Goal: Check status: Check status

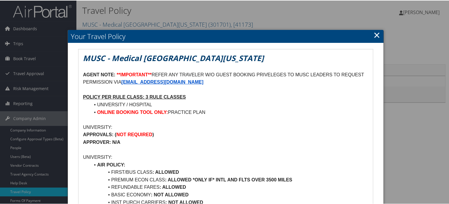
click at [369, 32] on h2 "Your Travel Policy" at bounding box center [225, 35] width 315 height 13
click at [374, 34] on link "×" at bounding box center [377, 35] width 7 height 12
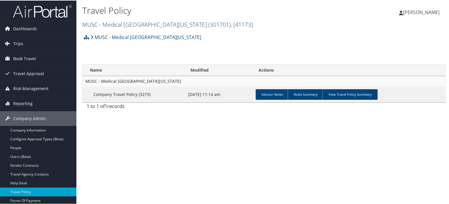
click at [215, 23] on span "( 301701 )" at bounding box center [219, 24] width 22 height 8
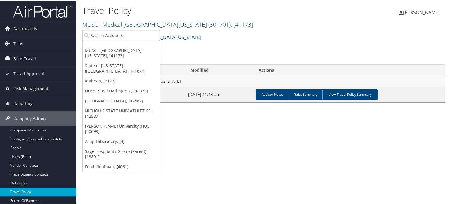
click at [145, 37] on input "search" at bounding box center [121, 34] width 77 height 11
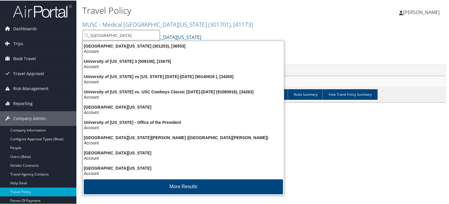
type input "university of washing"
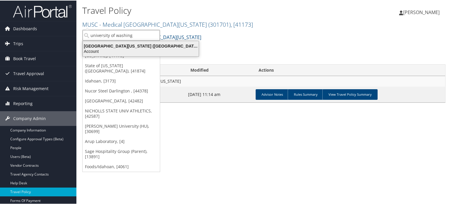
click at [148, 49] on div "Account" at bounding box center [140, 50] width 123 height 5
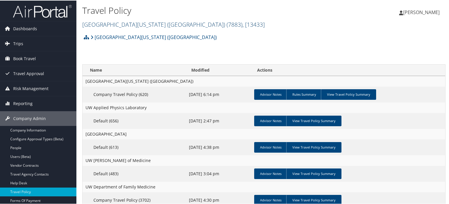
drag, startPoint x: 182, startPoint y: 19, endPoint x: 182, endPoint y: 23, distance: 4.7
click at [182, 19] on h2 "[GEOGRAPHIC_DATA][US_STATE] ([GEOGRAPHIC_DATA]) ( 7883 ) , [ 13433 ]" at bounding box center [203, 24] width 242 height 10
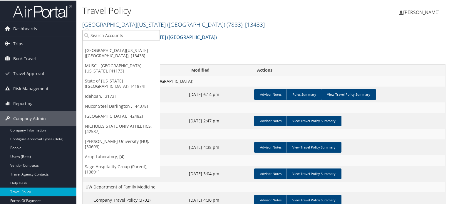
click at [243, 27] on span ", [ 13433 ]" at bounding box center [254, 24] width 22 height 8
click at [130, 35] on input "search" at bounding box center [121, 34] width 77 height 11
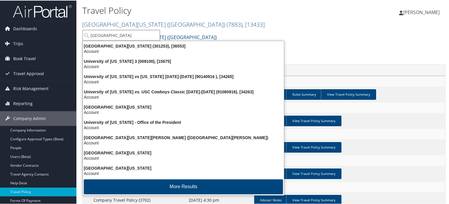
type input "university of washing"
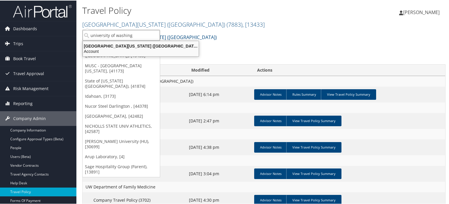
click at [131, 46] on div "[GEOGRAPHIC_DATA][US_STATE] ([GEOGRAPHIC_DATA]) (7883), [13433]" at bounding box center [140, 45] width 123 height 5
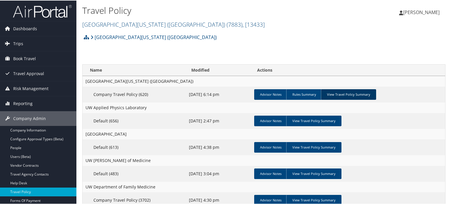
click at [346, 96] on link "View Travel Policy Summary" at bounding box center [348, 94] width 55 height 11
click at [348, 96] on link "View Travel Policy Summary" at bounding box center [348, 94] width 55 height 11
click at [347, 93] on link "View Travel Policy Summary" at bounding box center [348, 94] width 55 height 11
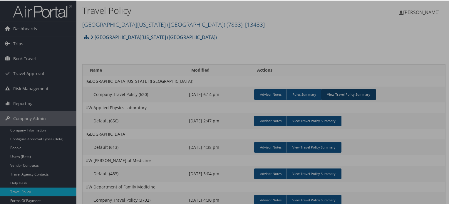
click at [346, 92] on body "Menu Dashboards ► AirPortal 360™ (Manager) AirPortal 360™ (Agent) My Travel Das…" at bounding box center [226, 102] width 452 height 204
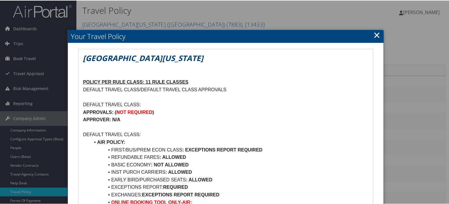
click at [378, 34] on link "×" at bounding box center [377, 35] width 7 height 12
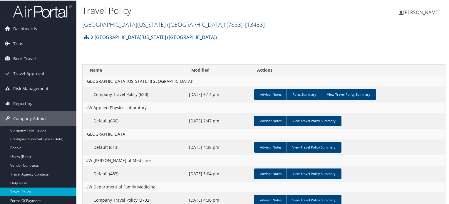
click at [243, 24] on span ", [ 13433 ]" at bounding box center [254, 24] width 22 height 8
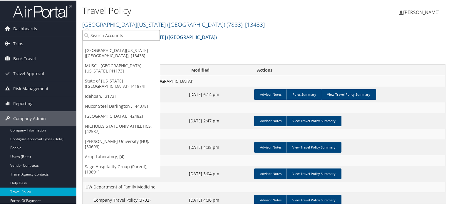
click at [144, 34] on input "search" at bounding box center [121, 34] width 77 height 11
type input "musc"
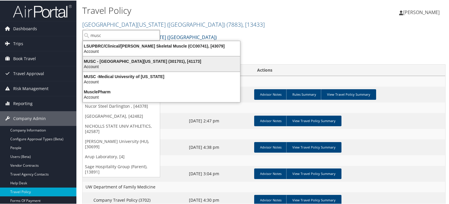
click at [145, 65] on div "Account" at bounding box center [161, 66] width 164 height 5
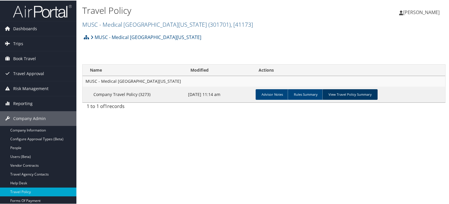
click at [358, 94] on link "View Travel Policy Summary" at bounding box center [350, 94] width 55 height 11
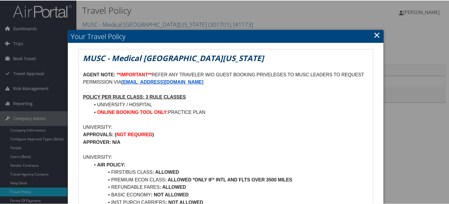
click at [377, 35] on link "×" at bounding box center [377, 35] width 7 height 12
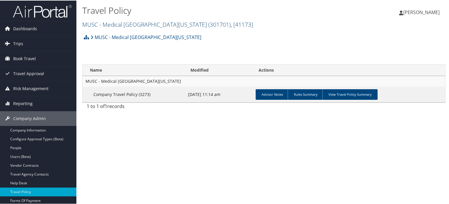
click at [215, 25] on span "( 301701 )" at bounding box center [219, 24] width 22 height 8
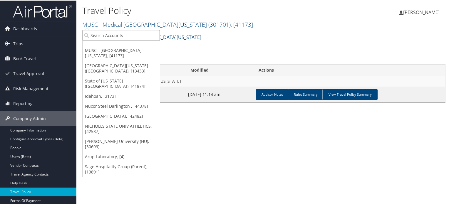
click at [132, 36] on input "search" at bounding box center [121, 34] width 77 height 11
type input "musc"
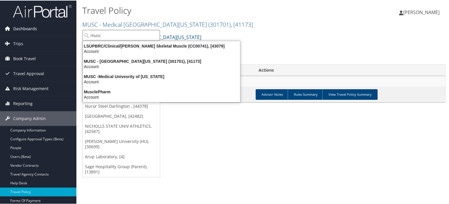
drag, startPoint x: 134, startPoint y: 30, endPoint x: 62, endPoint y: 30, distance: 72.0
click at [62, 30] on div "Dashboards AirPortal 360™ (Manager) AirPortal 360™ (Agent) My Travel Dashboard …" at bounding box center [226, 102] width 452 height 204
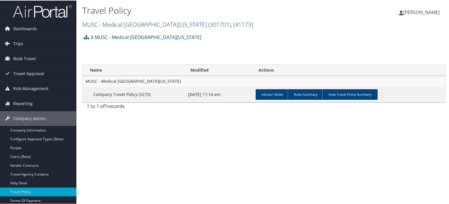
click at [214, 24] on span "( 301701 )" at bounding box center [219, 24] width 22 height 8
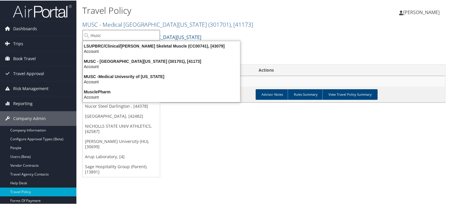
drag, startPoint x: 126, startPoint y: 30, endPoint x: 127, endPoint y: 34, distance: 4.2
click at [126, 30] on input "musc" at bounding box center [121, 34] width 77 height 11
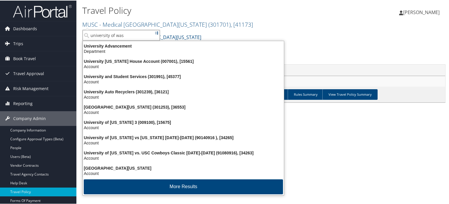
type input "[GEOGRAPHIC_DATA]"
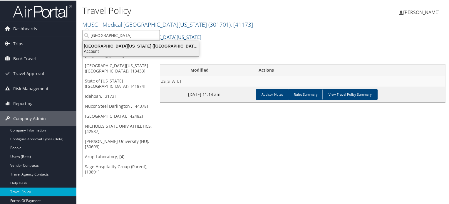
click at [134, 49] on div "Account" at bounding box center [140, 50] width 123 height 5
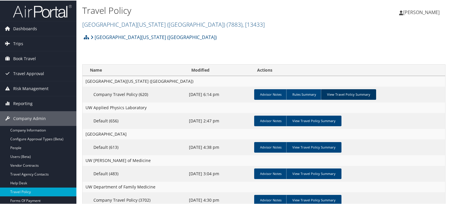
click at [346, 96] on link "View Travel Policy Summary" at bounding box center [348, 94] width 55 height 11
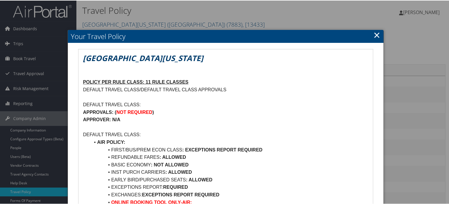
click at [379, 34] on h2 "Your Travel Policy" at bounding box center [225, 35] width 315 height 13
click at [377, 34] on link "×" at bounding box center [377, 35] width 7 height 12
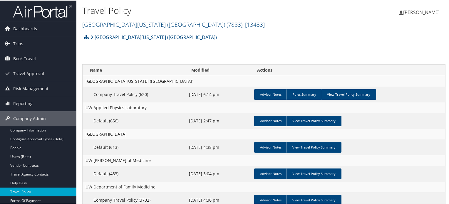
click at [35, 13] on img at bounding box center [42, 11] width 59 height 14
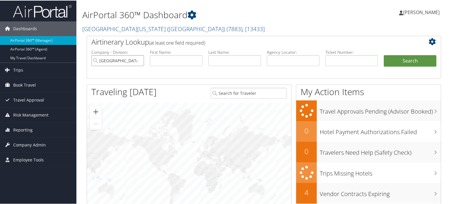
click at [138, 61] on input "University of Washington (UW)" at bounding box center [117, 60] width 53 height 11
click at [281, 59] on input "text" at bounding box center [293, 60] width 53 height 11
paste input "DD9XQ9"
type input "DD9XQ9"
click at [405, 62] on button "Search" at bounding box center [410, 61] width 53 height 12
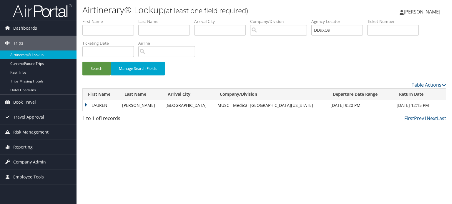
click at [97, 104] on td "LAUREN" at bounding box center [101, 105] width 36 height 11
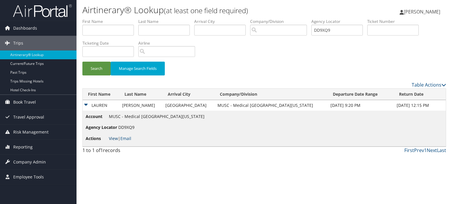
click at [114, 138] on link "View" at bounding box center [113, 139] width 9 height 6
click at [25, 29] on span "Dashboards" at bounding box center [25, 28] width 24 height 15
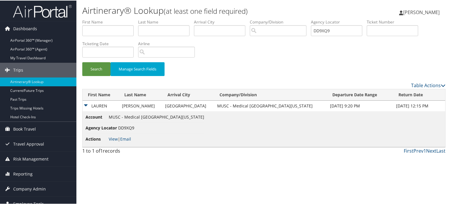
click at [38, 9] on img at bounding box center [42, 11] width 59 height 14
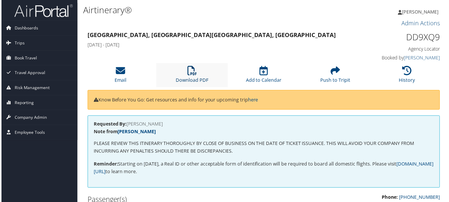
click at [191, 74] on icon at bounding box center [191, 70] width 9 height 9
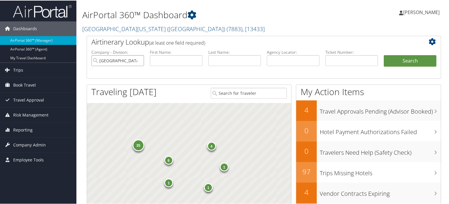
click at [130, 59] on input "[GEOGRAPHIC_DATA][US_STATE] ([GEOGRAPHIC_DATA])" at bounding box center [117, 60] width 53 height 11
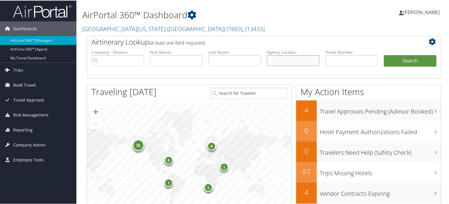
click at [290, 59] on input "text" at bounding box center [293, 60] width 53 height 11
type input "grekk7"
click at [384, 55] on button "Search" at bounding box center [410, 61] width 53 height 12
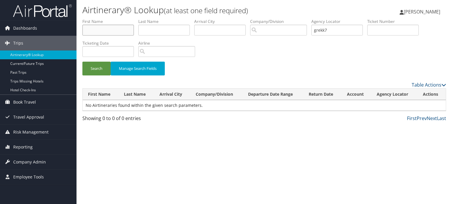
click at [98, 29] on input "text" at bounding box center [107, 30] width 51 height 11
type input "[PERSON_NAME]"
click at [100, 66] on button "Search" at bounding box center [96, 69] width 28 height 14
click at [93, 30] on input "[PERSON_NAME]" at bounding box center [107, 30] width 51 height 11
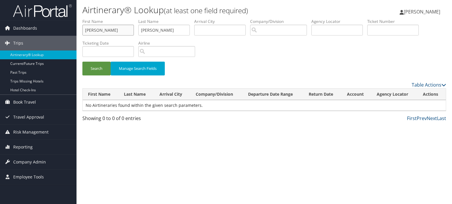
type input "[PERSON_NAME]"
click at [82, 62] on button "Search" at bounding box center [96, 69] width 28 height 14
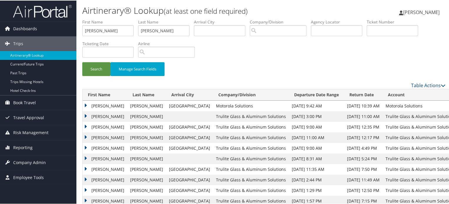
click at [289, 94] on th "Departure Date Range" at bounding box center [316, 94] width 55 height 11
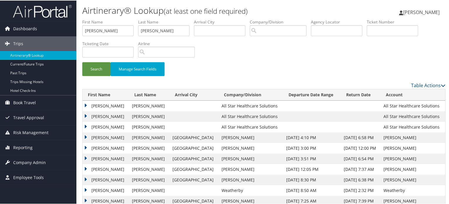
scroll to position [12, 0]
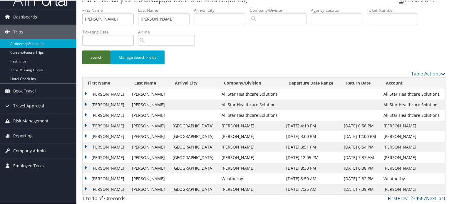
click at [96, 58] on button "Search" at bounding box center [96, 57] width 28 height 14
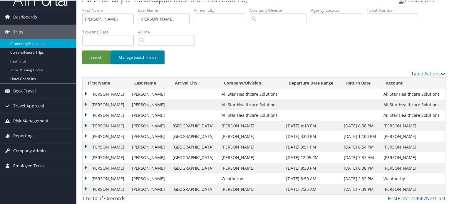
click at [140, 52] on button "Manage Search Fields" at bounding box center [138, 57] width 54 height 14
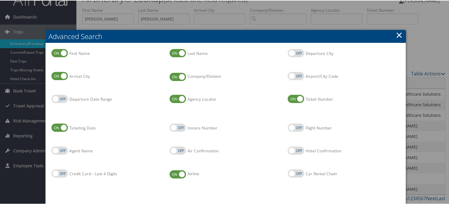
click at [398, 35] on link "×" at bounding box center [399, 35] width 7 height 12
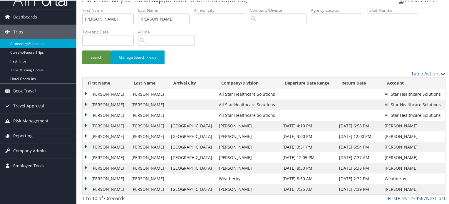
click at [301, 83] on th "Departure Date Range" at bounding box center [308, 82] width 56 height 11
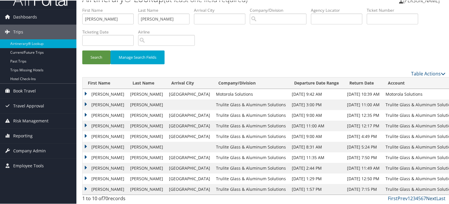
click at [430, 198] on link "Next" at bounding box center [431, 198] width 10 height 6
click at [212, 18] on input "text" at bounding box center [219, 18] width 51 height 11
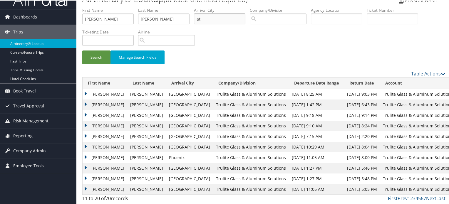
type input "a"
type input "[GEOGRAPHIC_DATA]"
click at [390, 21] on input "text" at bounding box center [392, 18] width 51 height 11
click at [82, 50] on button "Search" at bounding box center [96, 57] width 28 height 14
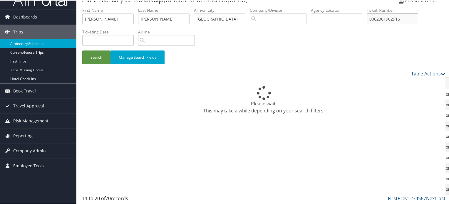
scroll to position [0, 0]
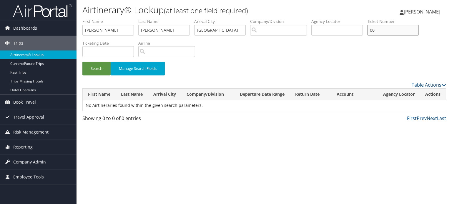
type input "0"
click at [103, 67] on button "Search" at bounding box center [96, 69] width 28 height 14
drag, startPoint x: 224, startPoint y: 31, endPoint x: 197, endPoint y: 31, distance: 26.8
click at [197, 31] on input "[GEOGRAPHIC_DATA]" at bounding box center [219, 30] width 51 height 11
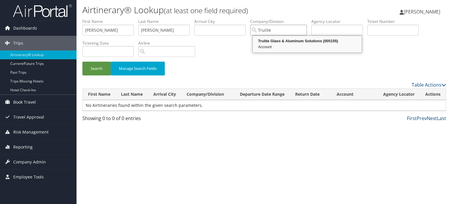
click at [278, 39] on div "Trulite Glass & Aluminum Solutions (005155)" at bounding box center [306, 41] width 107 height 6
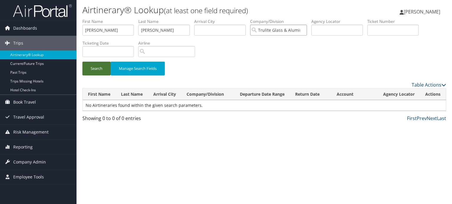
type input "Trulite Glass & Aluminum Solutions"
click at [101, 69] on button "Search" at bounding box center [96, 69] width 28 height 14
